Goal: Navigation & Orientation: Find specific page/section

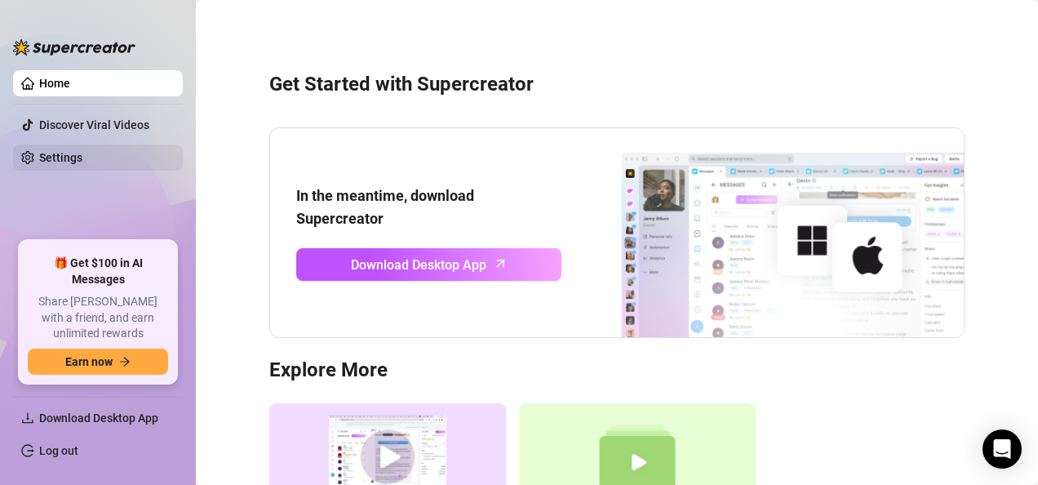
click at [82, 151] on link "Settings" at bounding box center [60, 157] width 43 height 13
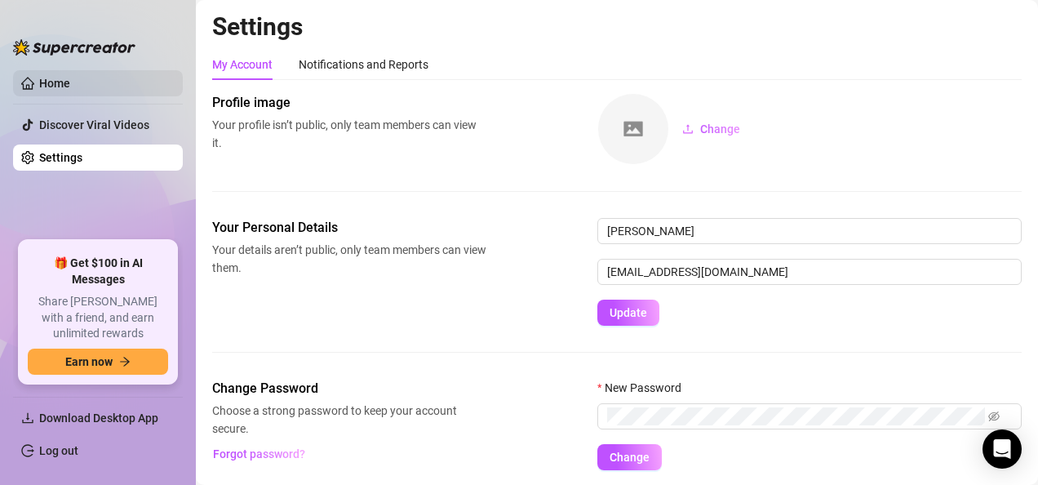
click at [70, 90] on link "Home" at bounding box center [54, 83] width 31 height 13
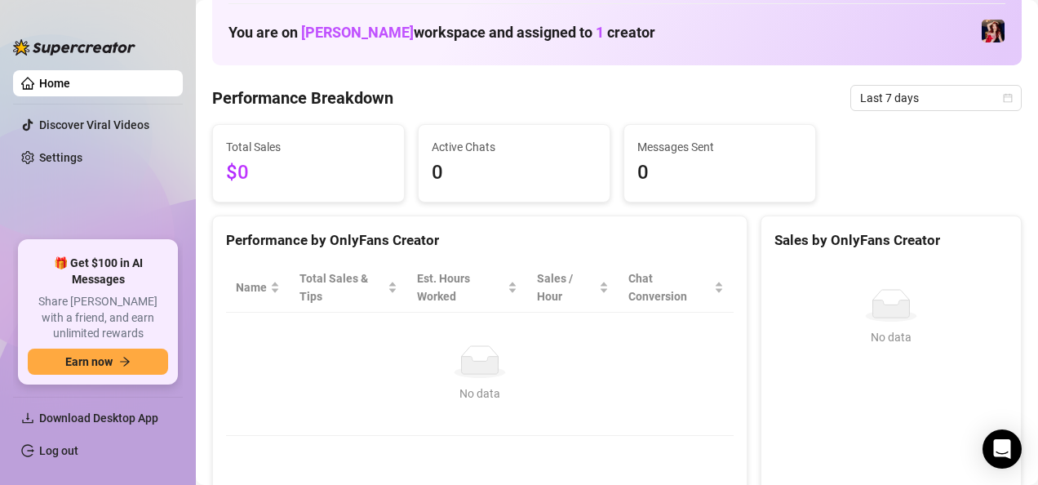
scroll to position [163, 0]
